Goal: Task Accomplishment & Management: Complete application form

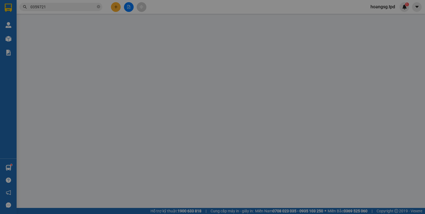
click at [119, 7] on span "Yêu cầu xuất hóa đơn điện tử" at bounding box center [92, 9] width 58 height 4
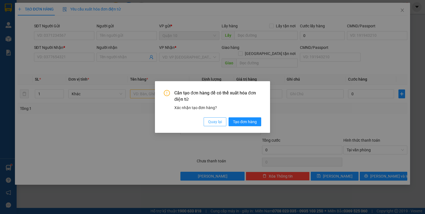
click at [217, 124] on span "Quay lại" at bounding box center [215, 122] width 14 height 6
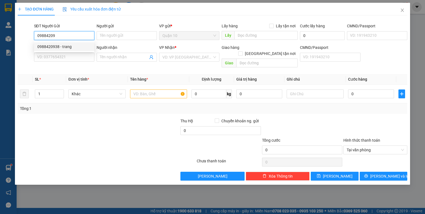
type input "0988420938"
type input "trang"
type input "001090048283"
type input "0966741574"
type input "trường an"
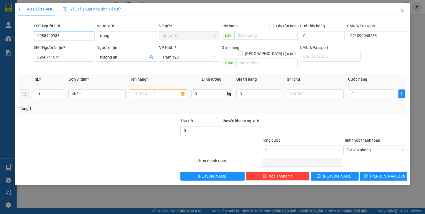
type input "0988420938"
click at [154, 90] on input "text" at bounding box center [158, 94] width 57 height 9
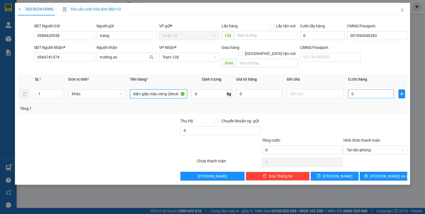
type input "kiện giấy màu vàng (decal"
click at [373, 90] on input "0" at bounding box center [371, 94] width 46 height 9
type input "5"
type input "50"
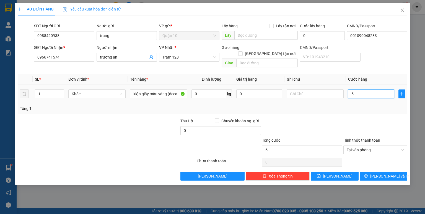
type input "50"
type input "50.000"
click at [276, 90] on input "0" at bounding box center [259, 94] width 46 height 9
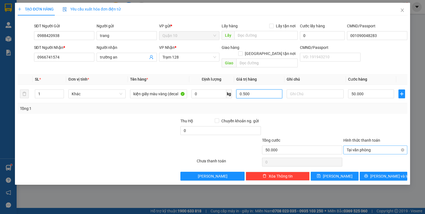
click at [364, 146] on span "Tại văn phòng" at bounding box center [375, 150] width 57 height 8
type input "500.000"
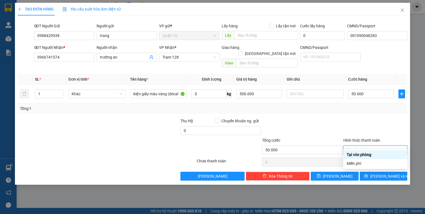
click at [339, 118] on div at bounding box center [301, 127] width 81 height 19
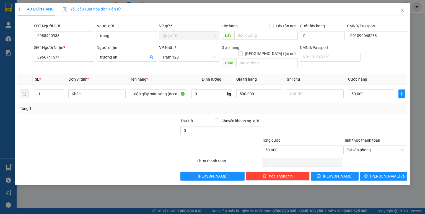
click at [378, 177] on div "TẠO ĐƠN HÀNG Yêu cầu xuất hóa đơn điện tử Transit Pickup Surcharge Ids Transit …" at bounding box center [212, 94] width 395 height 182
click at [379, 173] on span "[PERSON_NAME] và In" at bounding box center [389, 176] width 39 height 6
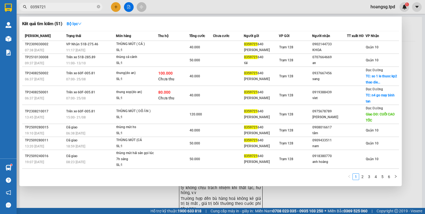
click at [70, 10] on span "0359721" at bounding box center [60, 7] width 83 height 8
click at [98, 6] on icon "close-circle" at bounding box center [98, 6] width 3 height 3
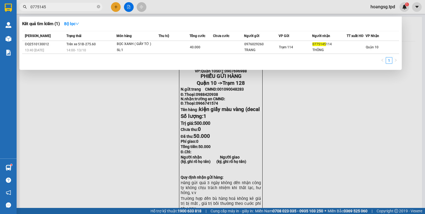
type input "0775145"
click at [98, 7] on icon "close-circle" at bounding box center [98, 6] width 3 height 3
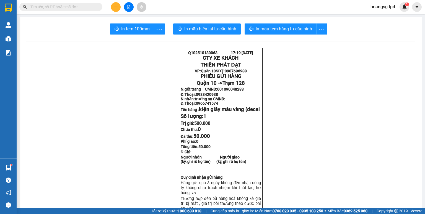
click at [117, 5] on icon "plus" at bounding box center [116, 7] width 4 height 4
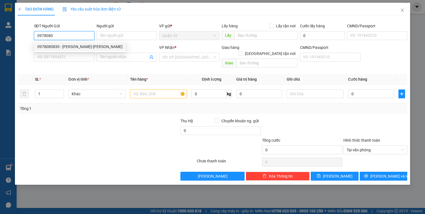
type input "0978080830"
type input "[PERSON_NAME]-[PERSON_NAME]"
type input "079065006811"
type input "0972173977"
type input "khang bình"
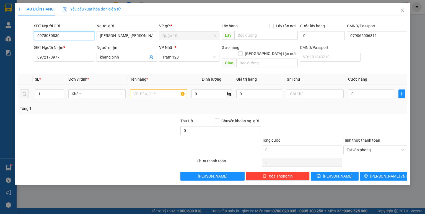
type input "0978080830"
click at [162, 89] on div at bounding box center [158, 94] width 57 height 11
click at [160, 90] on input "text" at bounding box center [158, 94] width 57 height 9
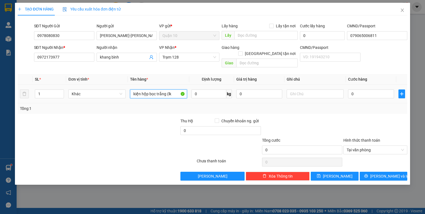
type input "kiện hộp bọc trắng (lk"
type input "5"
type input "50"
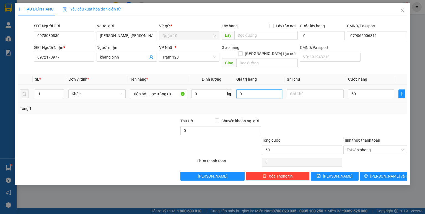
type input "50.000"
click at [271, 90] on input "0" at bounding box center [259, 94] width 46 height 9
type input "2.000.000"
click at [300, 103] on div "Tổng: 1" at bounding box center [213, 108] width 390 height 11
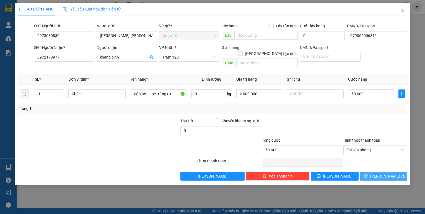
click at [372, 172] on button "[PERSON_NAME] và In" at bounding box center [384, 176] width 48 height 9
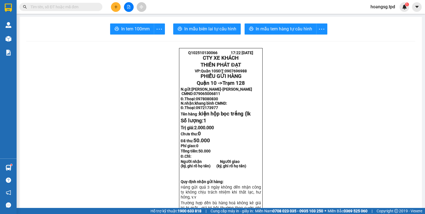
click at [68, 8] on input "text" at bounding box center [62, 7] width 65 height 6
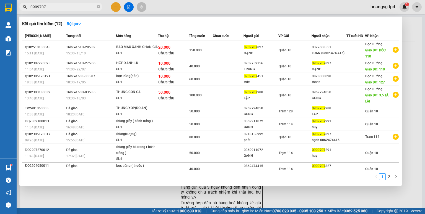
type input "0909707"
click at [97, 7] on icon "close-circle" at bounding box center [98, 6] width 3 height 3
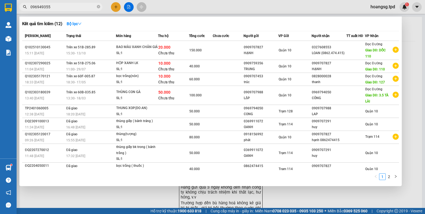
type input "0969493553"
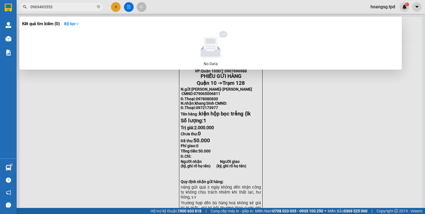
click at [97, 7] on icon "close-circle" at bounding box center [98, 6] width 3 height 3
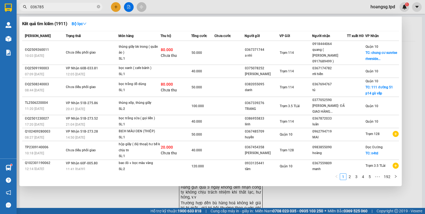
type input "0367856"
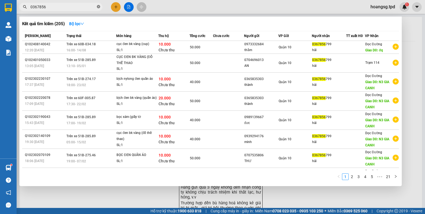
click at [98, 8] on icon "close-circle" at bounding box center [98, 6] width 3 height 3
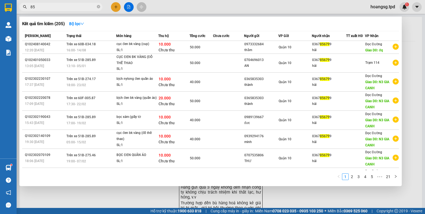
type input "8"
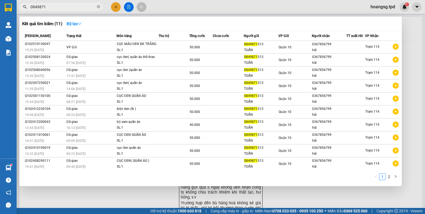
type input "0849871"
click at [115, 2] on div at bounding box center [212, 107] width 425 height 214
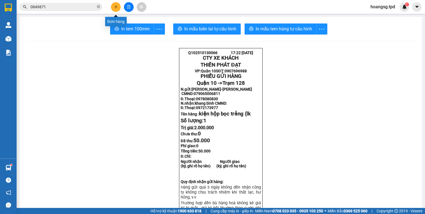
click at [115, 4] on button at bounding box center [116, 7] width 10 height 10
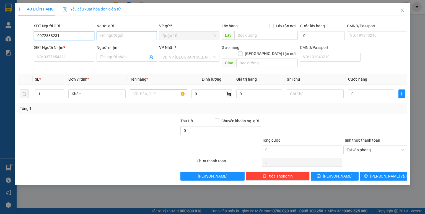
type input "0972338231"
click at [117, 34] on input "Người gửi" at bounding box center [127, 35] width 60 height 9
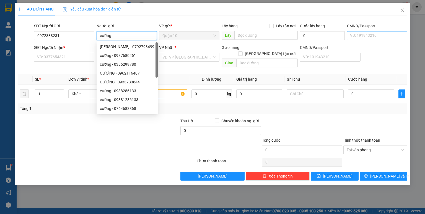
type input "cường"
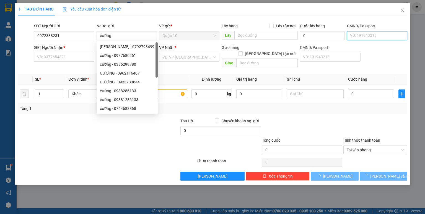
click at [361, 36] on input "CMND/Passport" at bounding box center [377, 35] width 60 height 9
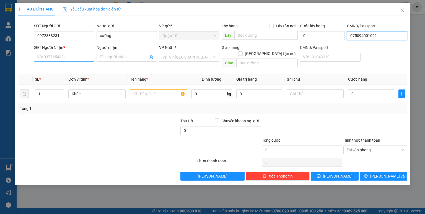
type input "075094001091"
click at [60, 55] on input "SĐT Người Nhận *" at bounding box center [64, 57] width 60 height 9
type input "0377010770"
click at [115, 56] on input "Người nhận" at bounding box center [124, 57] width 48 height 6
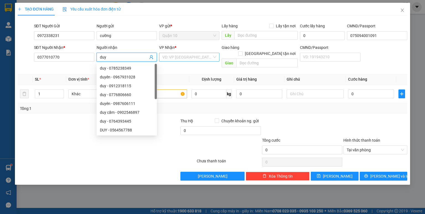
type input "duy"
click at [188, 59] on input "search" at bounding box center [187, 57] width 50 height 8
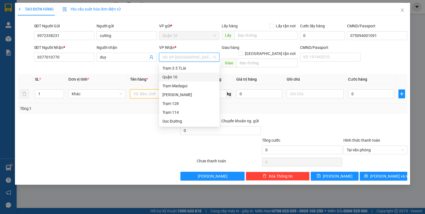
click at [147, 90] on input "text" at bounding box center [158, 94] width 57 height 9
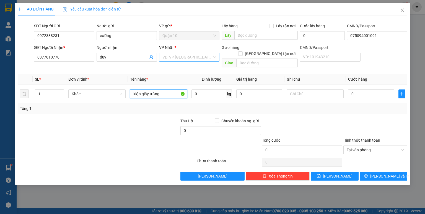
type input "kiện giấy trắng"
click at [203, 58] on input "search" at bounding box center [187, 57] width 50 height 8
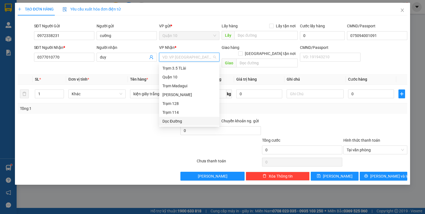
click at [184, 124] on div "Dọc Đường" at bounding box center [189, 121] width 54 height 6
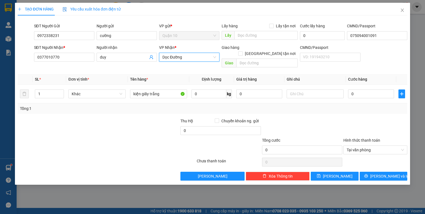
click at [259, 51] on div "Giao hàng [GEOGRAPHIC_DATA] tận nơi" at bounding box center [260, 52] width 76 height 14
click at [261, 59] on input "text" at bounding box center [266, 63] width 61 height 9
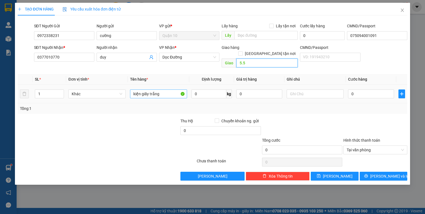
type input "5.5"
click at [167, 90] on input "kiện giấy trắng" at bounding box center [158, 94] width 57 height 9
type input "kiện giấy trắng (bông"
click at [262, 90] on input "0" at bounding box center [259, 94] width 46 height 9
click at [372, 96] on td "0" at bounding box center [371, 94] width 50 height 19
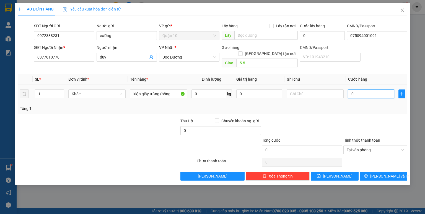
click at [373, 90] on input "0" at bounding box center [371, 94] width 46 height 9
type input "5"
type input "50"
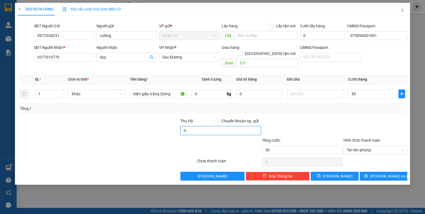
type input "50.000"
click at [231, 126] on input "0" at bounding box center [220, 130] width 80 height 9
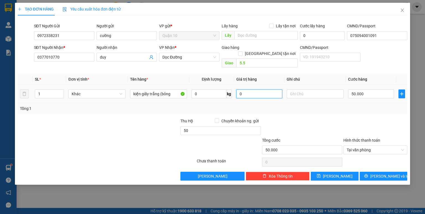
type input "50.000"
click at [272, 90] on input "0" at bounding box center [259, 94] width 46 height 9
type input "200.000"
click at [315, 118] on div at bounding box center [301, 127] width 81 height 19
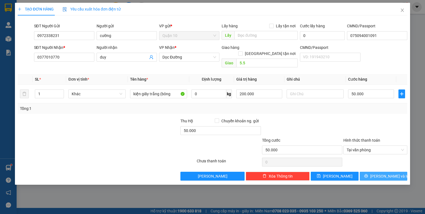
click at [368, 174] on icon "printer" at bounding box center [366, 176] width 4 height 4
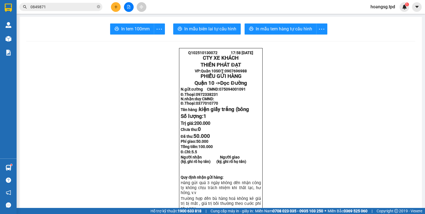
click at [117, 4] on button at bounding box center [116, 7] width 10 height 10
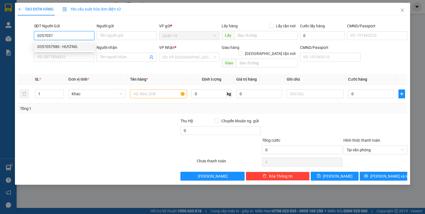
type input "0357057980"
type input "HƯƠNG"
type input "035090005931"
type input "0372204778"
type input "yến"
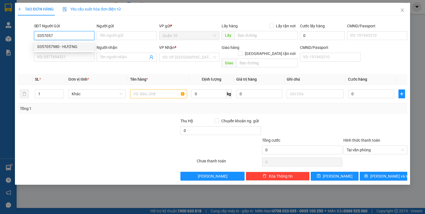
type input "075097013337"
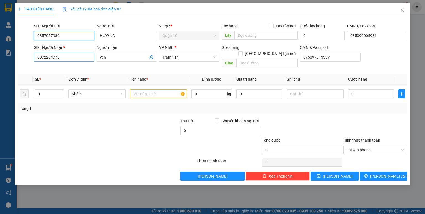
type input "0357057980"
drag, startPoint x: 70, startPoint y: 58, endPoint x: 0, endPoint y: 62, distance: 70.1
click at [0, 65] on div "TẠO ĐƠN HÀNG Yêu cầu xuất hóa đơn điện tử Transit Pickup Surcharge Ids Transit …" at bounding box center [212, 107] width 425 height 214
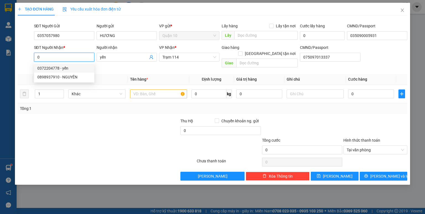
type input "0372204778"
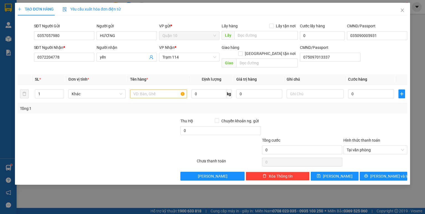
drag, startPoint x: 123, startPoint y: 57, endPoint x: 0, endPoint y: 71, distance: 124.2
click at [0, 72] on div "TẠO ĐƠN HÀNG Yêu cầu xuất hóa đơn điện tử Transit Pickup Surcharge Ids Transit …" at bounding box center [212, 107] width 425 height 214
type input "d"
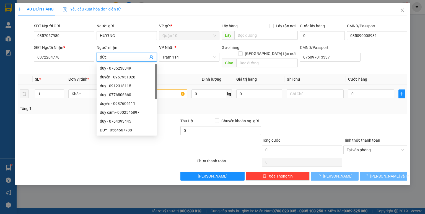
type input "đức"
click at [175, 90] on input "text" at bounding box center [158, 94] width 57 height 9
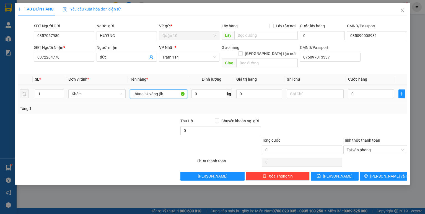
type input "thùng bk vàng (lk"
type input "500.000"
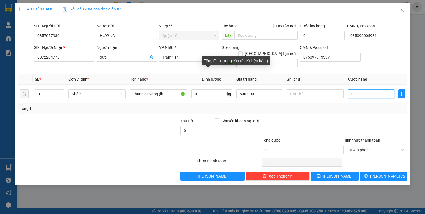
type input "5"
type input "50"
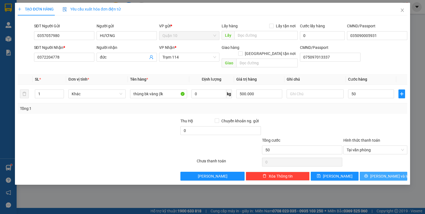
type input "50.000"
click at [391, 173] on span "[PERSON_NAME] và In" at bounding box center [389, 176] width 39 height 6
